Goal: Transaction & Acquisition: Purchase product/service

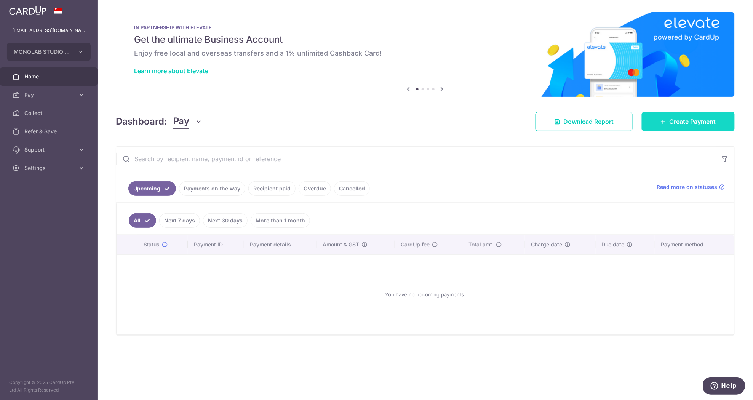
click at [693, 117] on span "Create Payment" at bounding box center [693, 121] width 46 height 9
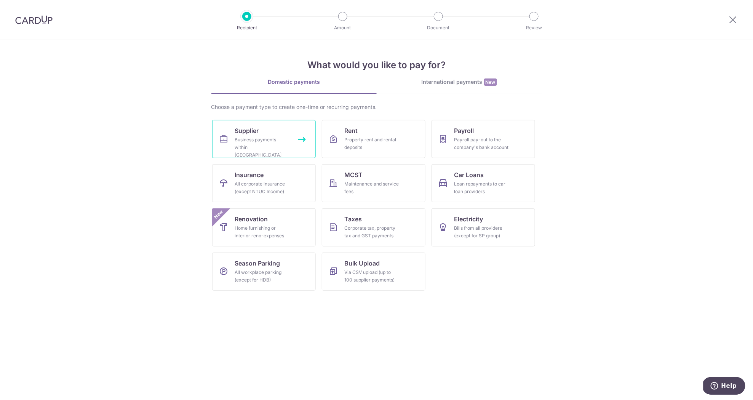
click at [276, 141] on div "Business payments within Singapore" at bounding box center [262, 147] width 55 height 23
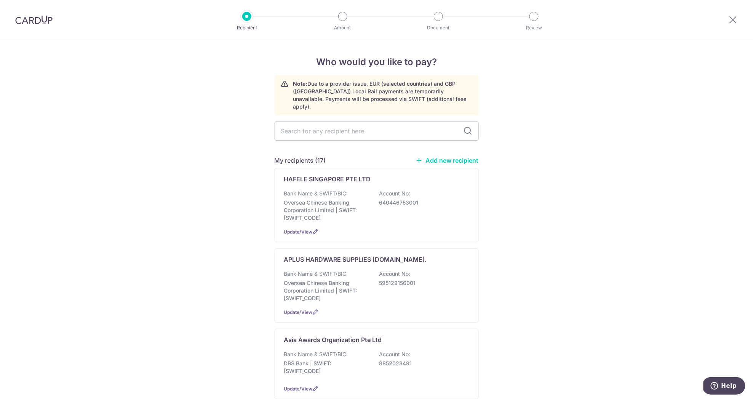
click at [445, 157] on link "Add new recipient" at bounding box center [447, 161] width 63 height 8
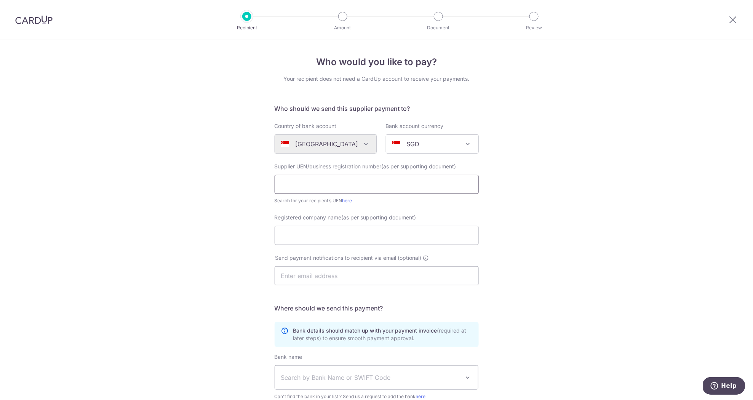
paste input "201300477W"
type input "201300477W"
paste input "H M GALLERY PTE LTD"
type input "H M GALLERY PTE LTD"
click at [528, 257] on div "Who would you like to pay? Your recipient does not need a CardUp account to rec…" at bounding box center [376, 271] width 753 height 462
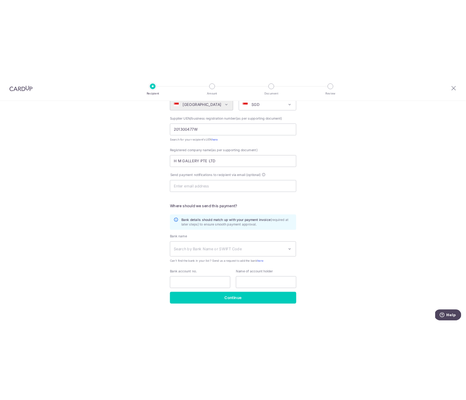
scroll to position [100, 0]
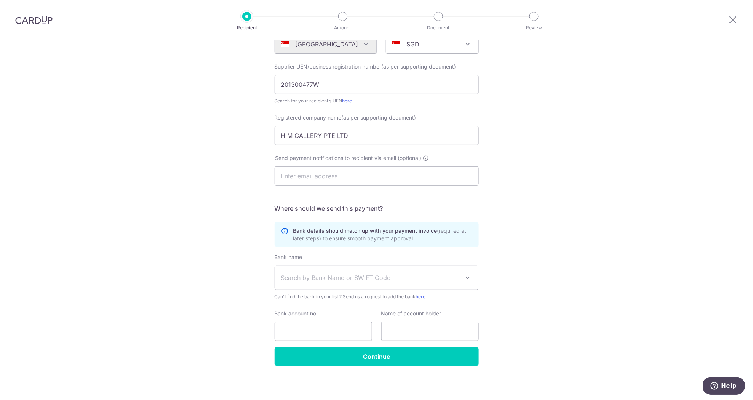
click at [375, 271] on span "Search by Bank Name or SWIFT Code" at bounding box center [376, 278] width 203 height 24
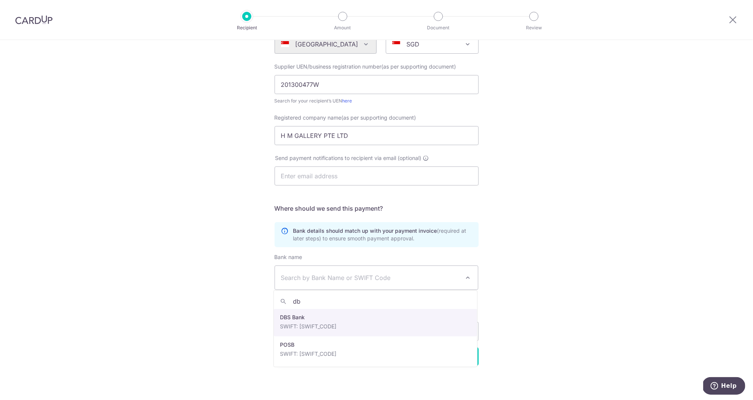
type input "db"
select select "6"
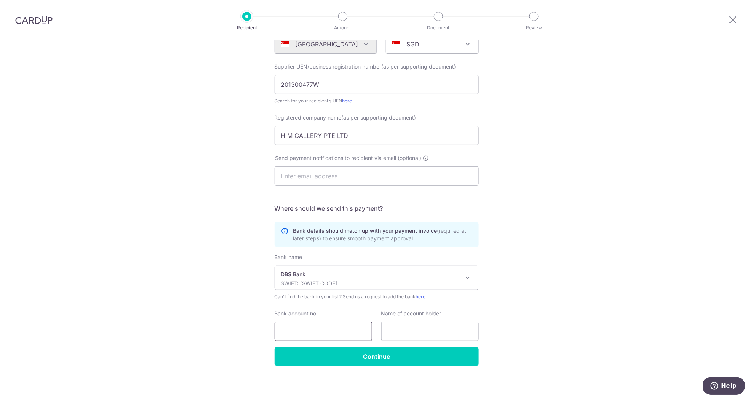
click at [356, 323] on input "Bank account no." at bounding box center [324, 331] width 98 height 19
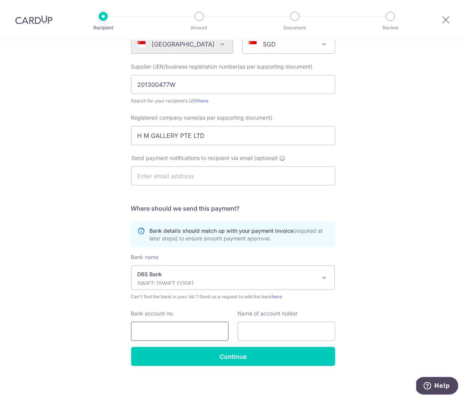
drag, startPoint x: 205, startPoint y: 333, endPoint x: 204, endPoint y: 328, distance: 5.0
click at [204, 333] on input "Bank account no." at bounding box center [180, 331] width 98 height 19
type input "0199037007"
paste input "H M GALLERY PTE LTD"
drag, startPoint x: 312, startPoint y: 330, endPoint x: 217, endPoint y: 323, distance: 95.1
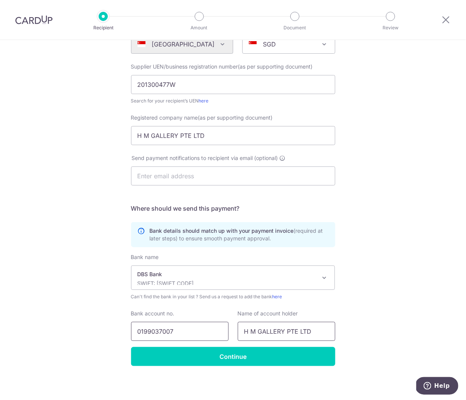
click at [217, 323] on div "Bank account no. 0199037007 Name of account holder H M GALLERY PTE LTD" at bounding box center [232, 325] width 213 height 31
paste input "M Gallery Pte Ltd"
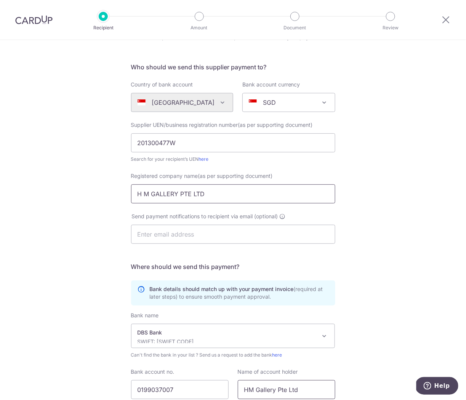
type input "HM Gallery Pte Ltd"
drag, startPoint x: 210, startPoint y: 196, endPoint x: 59, endPoint y: 178, distance: 152.0
click at [59, 178] on div "Who would you like to pay? Your recipient does not need a CardUp account to rec…" at bounding box center [233, 229] width 466 height 462
paste input "M Gallery Pte Ltd"
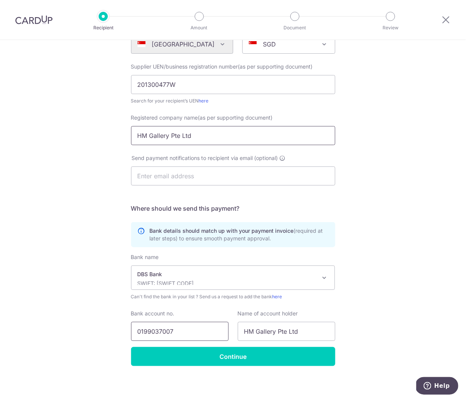
type input "HM Gallery Pte Ltd"
click at [144, 334] on input "0199037007" at bounding box center [180, 331] width 98 height 19
click at [142, 330] on input "0199037007" at bounding box center [180, 331] width 98 height 19
click at [319, 355] on input "Continue" at bounding box center [233, 356] width 204 height 19
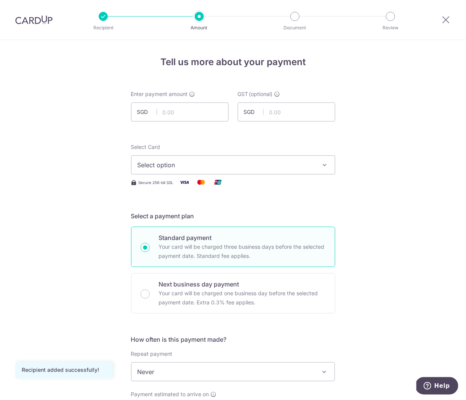
click at [159, 167] on span "Select option" at bounding box center [227, 164] width 178 height 9
click at [168, 186] on span "Add credit card" at bounding box center [240, 186] width 178 height 8
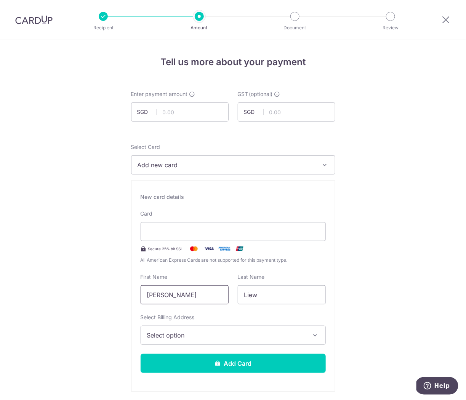
drag, startPoint x: 202, startPoint y: 293, endPoint x: 91, endPoint y: 293, distance: 110.9
type input "Jessica"
type input "Baczkowski"
click at [169, 328] on button "Select option" at bounding box center [233, 335] width 185 height 19
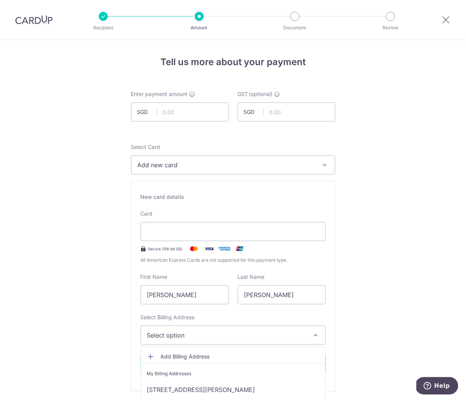
scroll to position [58, 0]
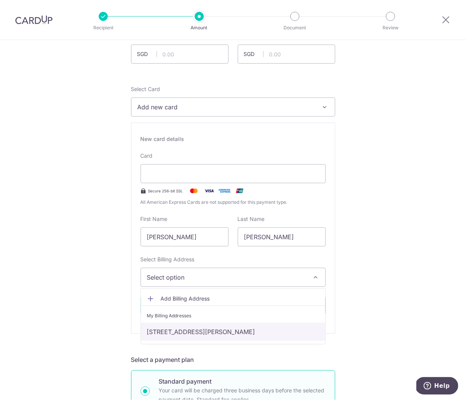
click at [202, 325] on link "[STREET_ADDRESS][PERSON_NAME]" at bounding box center [233, 332] width 184 height 18
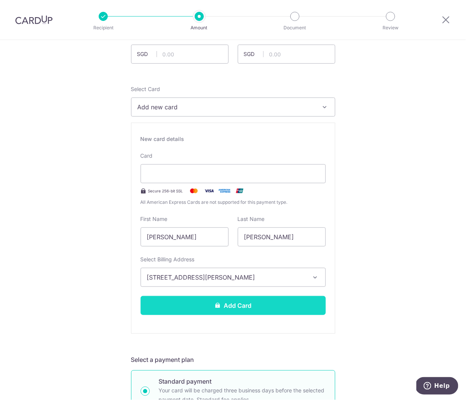
click at [251, 301] on button "Add Card" at bounding box center [233, 305] width 185 height 19
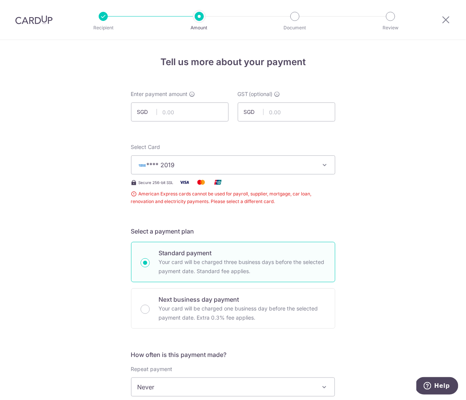
click at [41, 18] on img at bounding box center [33, 19] width 37 height 9
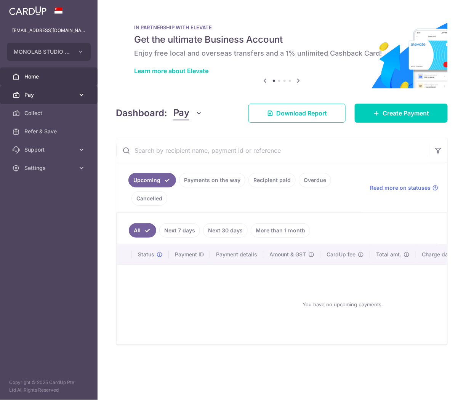
click at [68, 98] on span "Pay" at bounding box center [49, 95] width 50 height 8
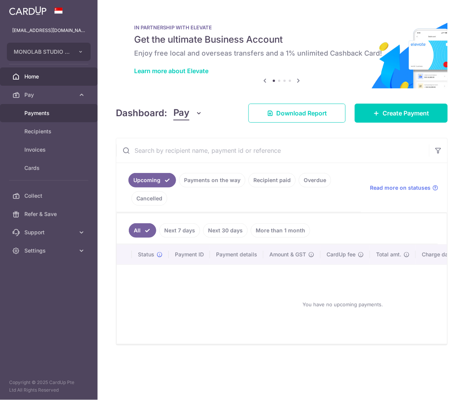
click at [66, 113] on span "Payments" at bounding box center [49, 113] width 50 height 8
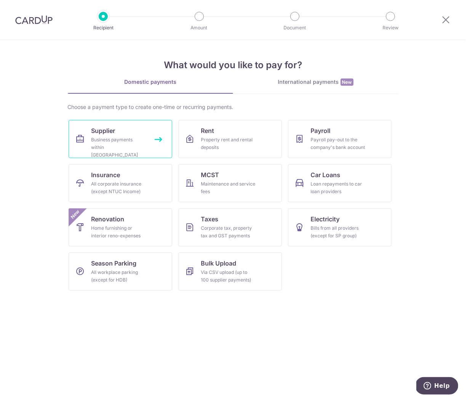
click at [102, 144] on div "Business payments within Singapore" at bounding box center [118, 147] width 55 height 23
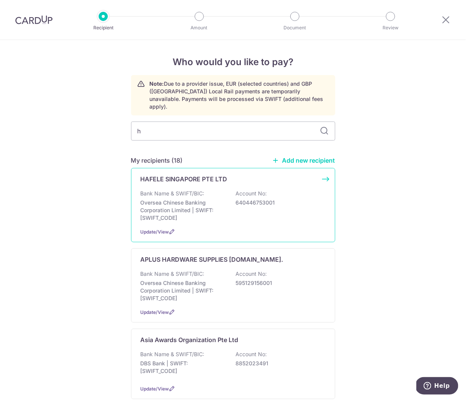
type input "hm"
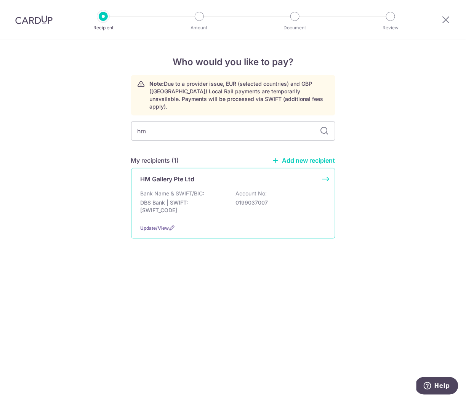
click at [192, 190] on p "Bank Name & SWIFT/BIC:" at bounding box center [173, 194] width 64 height 8
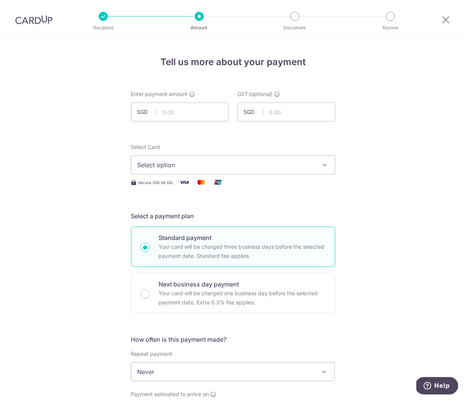
click at [184, 160] on span "Select option" at bounding box center [227, 164] width 178 height 9
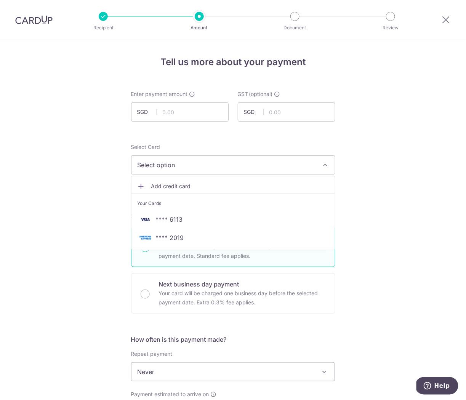
click at [179, 230] on link "**** 2019" at bounding box center [232, 238] width 203 height 18
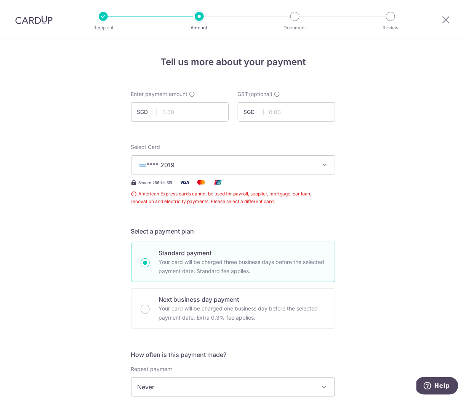
click at [178, 170] on button "**** 2019" at bounding box center [233, 164] width 204 height 19
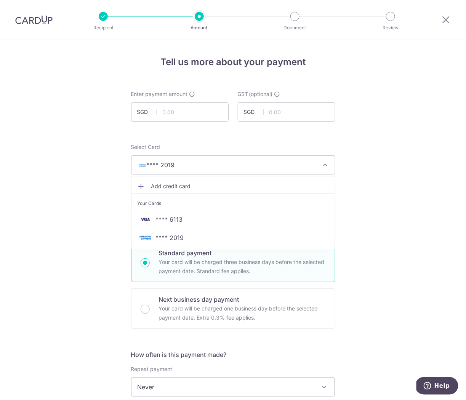
click at [163, 182] on span "Add credit card" at bounding box center [240, 186] width 178 height 8
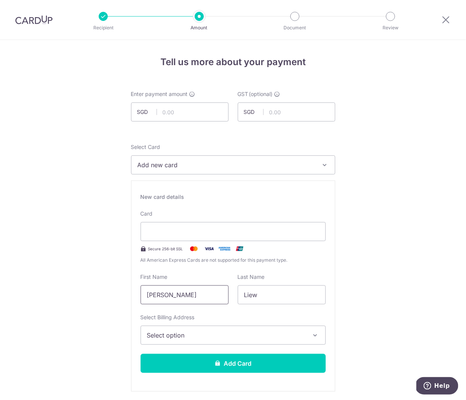
drag, startPoint x: 205, startPoint y: 296, endPoint x: 105, endPoint y: 282, distance: 101.5
type input "Jessica"
type input "Baczkowski"
click at [178, 328] on button "Select option" at bounding box center [233, 335] width 185 height 19
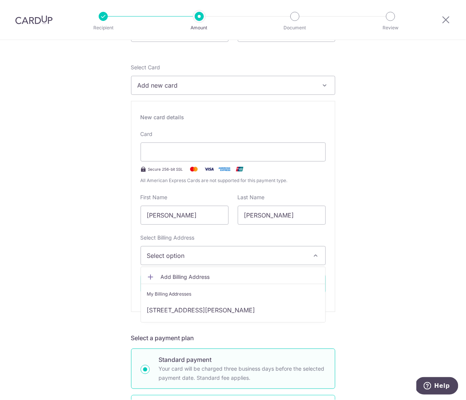
scroll to position [179, 0]
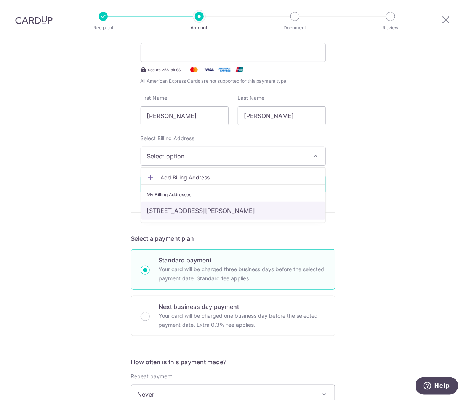
click at [242, 205] on link "[STREET_ADDRESS][PERSON_NAME]" at bounding box center [233, 211] width 184 height 18
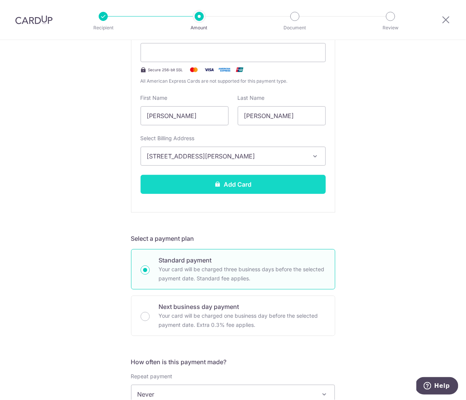
click at [252, 181] on button "Add Card" at bounding box center [233, 184] width 185 height 19
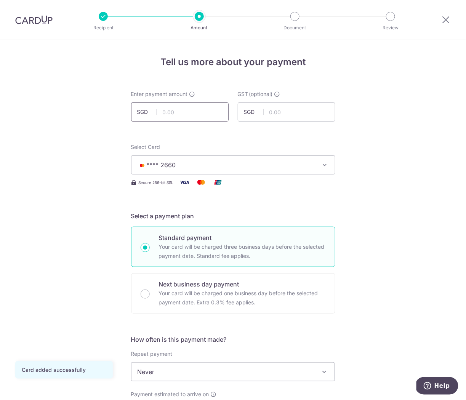
click at [200, 115] on input "text" at bounding box center [180, 111] width 98 height 19
click at [163, 111] on input "text" at bounding box center [180, 111] width 98 height 19
type input "4,500.00"
click at [294, 118] on input "text" at bounding box center [287, 111] width 98 height 19
type input "371.56"
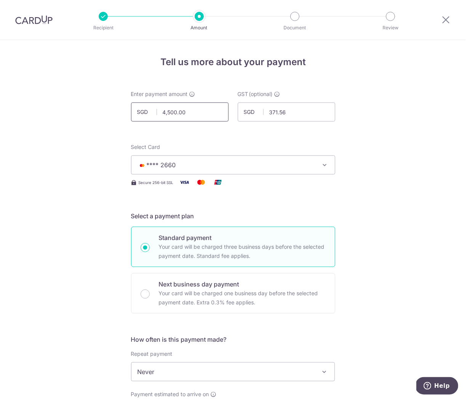
drag, startPoint x: 209, startPoint y: 113, endPoint x: 113, endPoint y: 110, distance: 95.7
type input "4,128.44"
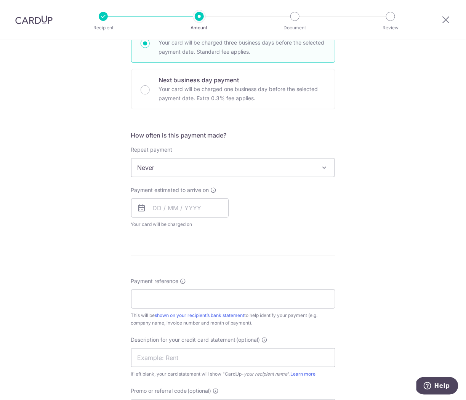
scroll to position [210, 0]
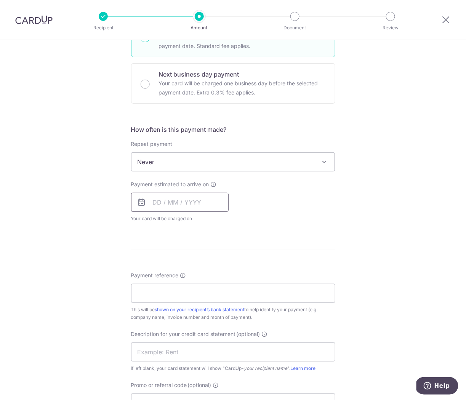
click at [197, 199] on input "text" at bounding box center [180, 202] width 98 height 19
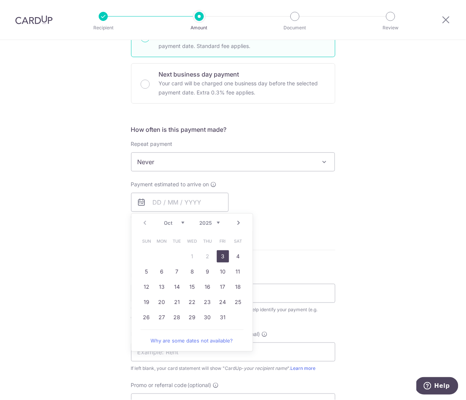
click at [224, 253] on link "3" at bounding box center [223, 256] width 12 height 12
type input "[DATE]"
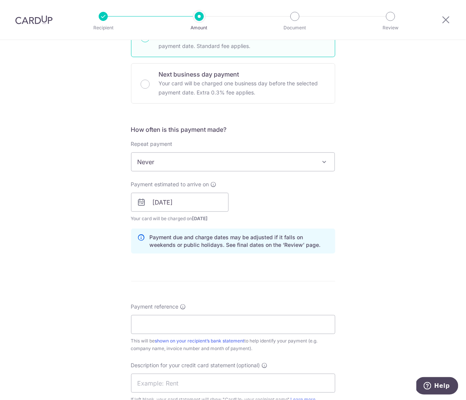
scroll to position [225, 0]
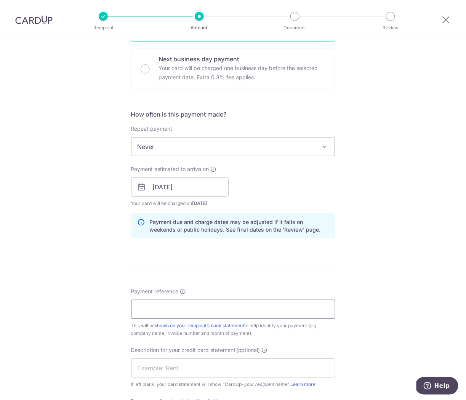
click at [202, 304] on input "Payment reference" at bounding box center [233, 309] width 204 height 19
type input "P"
type input "o"
paste input "V2500895S"
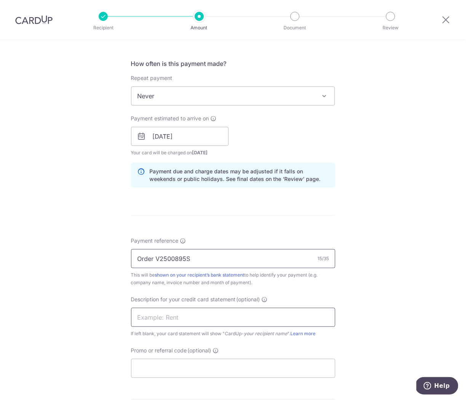
type input "Order V2500895S"
click at [209, 318] on input "text" at bounding box center [233, 317] width 204 height 19
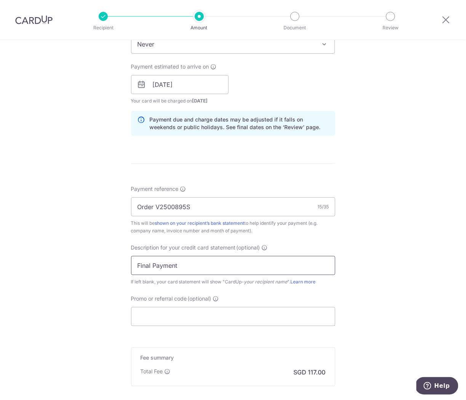
click at [134, 263] on input "Final Payment" at bounding box center [233, 265] width 204 height 19
type input "Final Payment"
click at [135, 204] on input "Order V2500895S" at bounding box center [233, 206] width 204 height 19
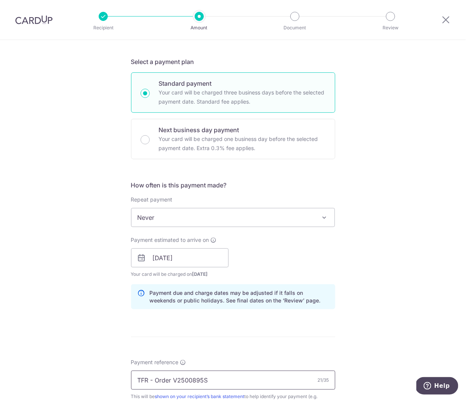
scroll to position [0, 0]
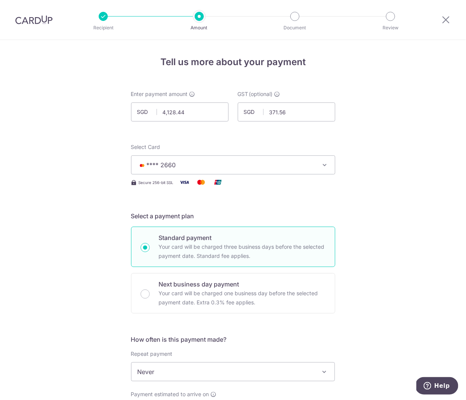
type input "TFR - Order V2500895S"
click at [249, 160] on span "**** 2660" at bounding box center [227, 164] width 178 height 9
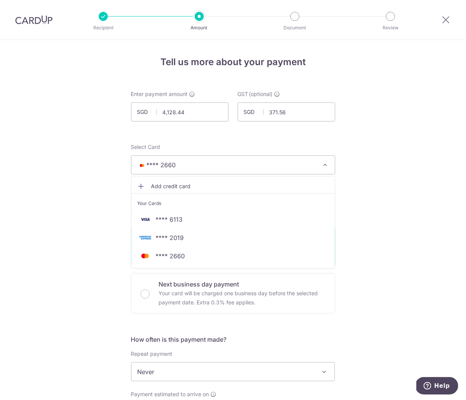
click at [197, 186] on span "Add credit card" at bounding box center [240, 186] width 178 height 8
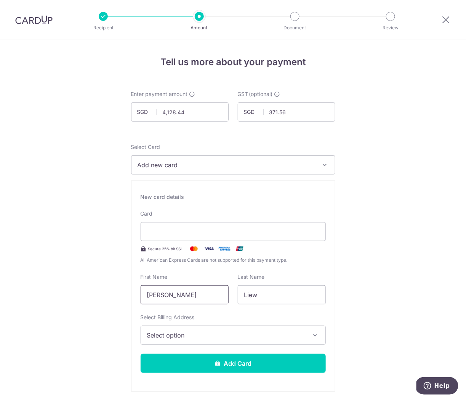
drag, startPoint x: 199, startPoint y: 296, endPoint x: 149, endPoint y: 296, distance: 50.7
click at [149, 296] on input "[PERSON_NAME]" at bounding box center [185, 294] width 88 height 19
click at [169, 293] on input "[PERSON_NAME]" at bounding box center [185, 294] width 88 height 19
drag, startPoint x: 169, startPoint y: 293, endPoint x: 87, endPoint y: 290, distance: 82.0
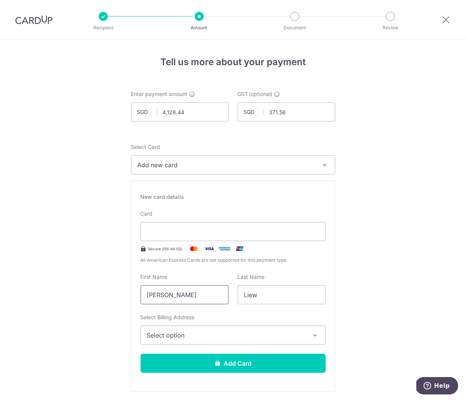
type input "Wesley"
click at [229, 332] on span "Select option" at bounding box center [226, 335] width 158 height 9
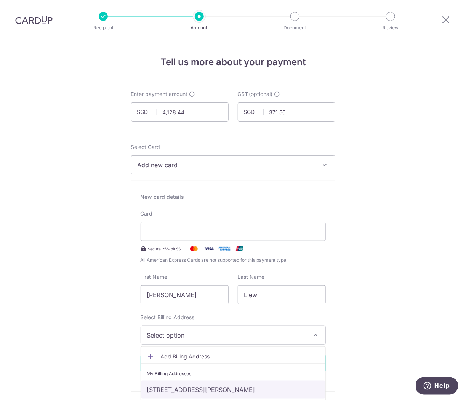
click at [203, 389] on link "100 PECK SEAH STREET, #08-14 PS100, Singapore, Singapore-079333" at bounding box center [233, 390] width 184 height 18
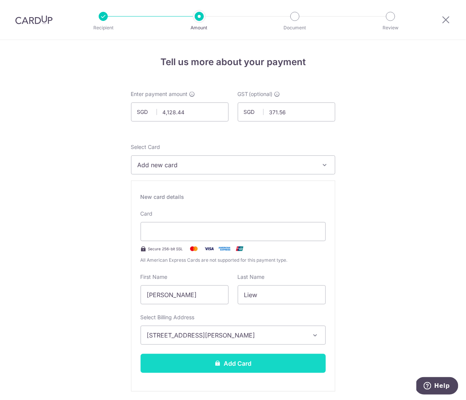
click at [212, 358] on button "Add Card" at bounding box center [233, 363] width 185 height 19
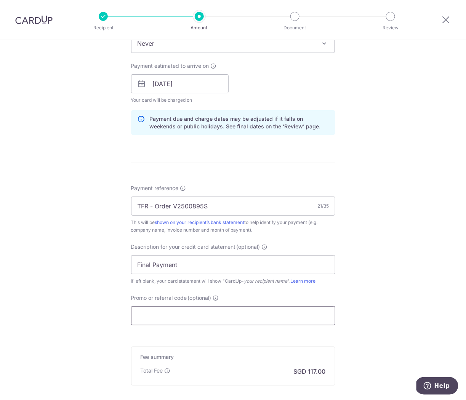
scroll to position [378, 0]
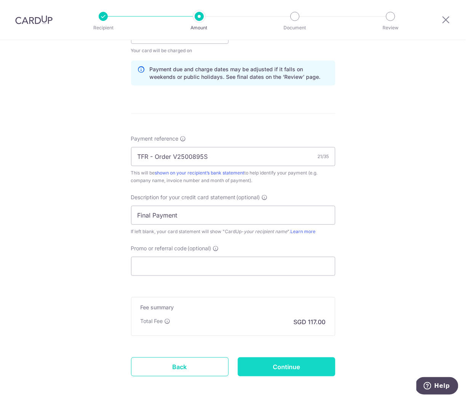
click at [283, 365] on input "Continue" at bounding box center [287, 366] width 98 height 19
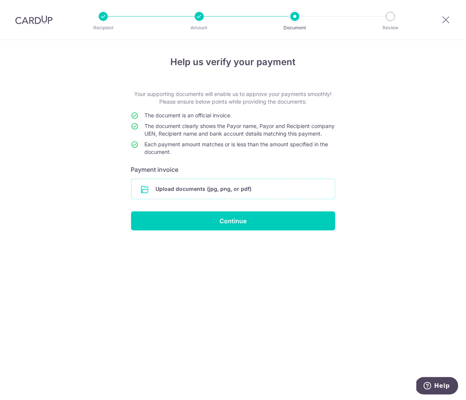
click at [216, 189] on input "file" at bounding box center [232, 189] width 203 height 20
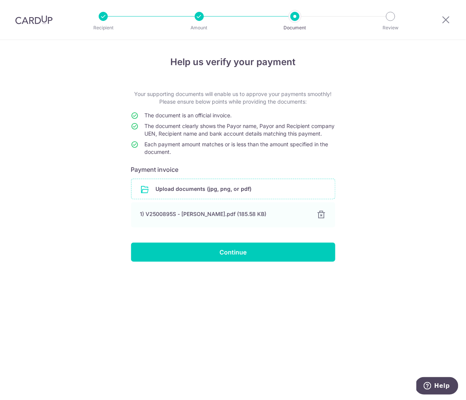
click at [230, 260] on input "Continue" at bounding box center [233, 252] width 204 height 19
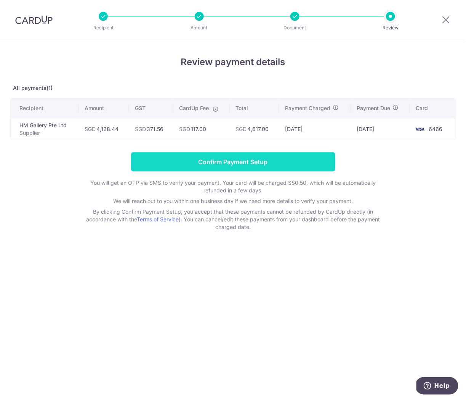
click at [220, 166] on input "Confirm Payment Setup" at bounding box center [233, 161] width 204 height 19
